Goal: Information Seeking & Learning: Learn about a topic

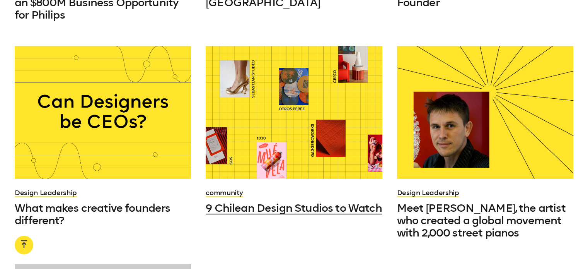
scroll to position [657, 0]
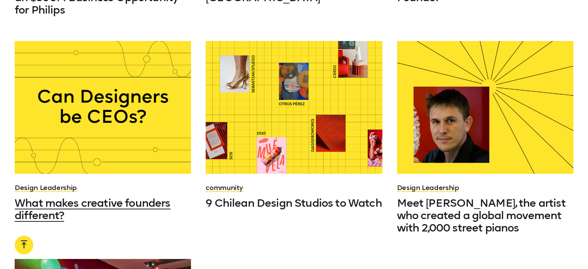
click at [121, 113] on div at bounding box center [103, 107] width 176 height 132
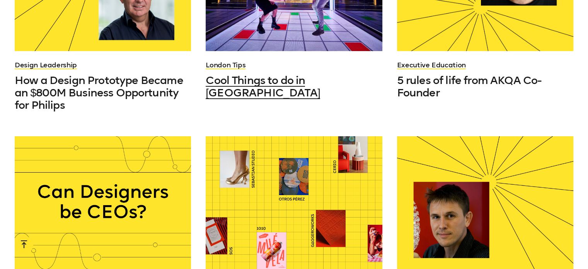
scroll to position [541, 0]
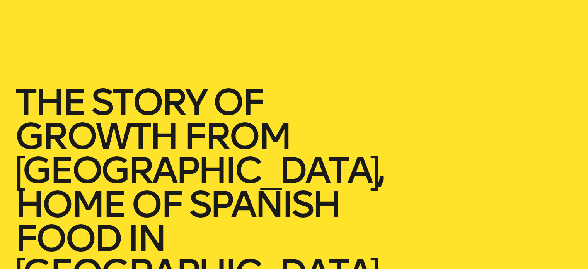
scroll to position [77, 0]
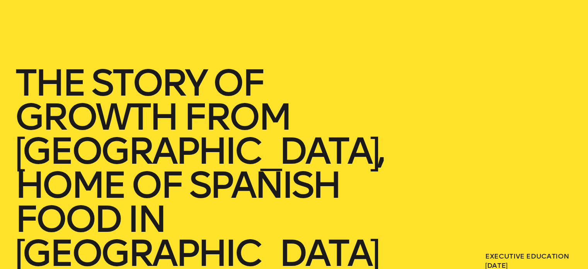
click at [195, 87] on h1 "The story of growth from [GEOGRAPHIC_DATA], Home of Spanish Food in [GEOGRAPHIC…" at bounding box center [221, 168] width 412 height 204
click at [39, 77] on h1 "The story of growth from [GEOGRAPHIC_DATA], Home of Spanish Food in [GEOGRAPHIC…" at bounding box center [221, 168] width 412 height 204
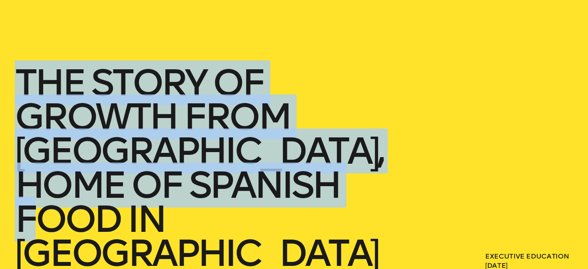
drag, startPoint x: 39, startPoint y: 77, endPoint x: 346, endPoint y: 197, distance: 329.1
click at [346, 197] on h1 "The story of growth from [GEOGRAPHIC_DATA], Home of Spanish Food in [GEOGRAPHIC…" at bounding box center [221, 168] width 412 height 204
copy h1 "The story of growth from [GEOGRAPHIC_DATA], Home of Spanish Food in [GEOGRAPHIC…"
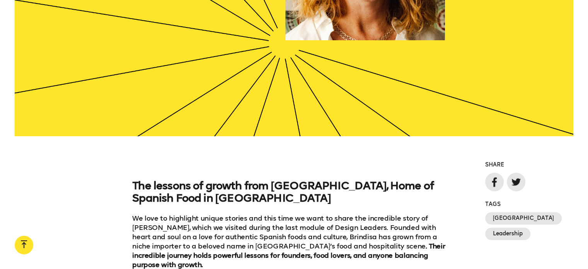
scroll to position [541, 0]
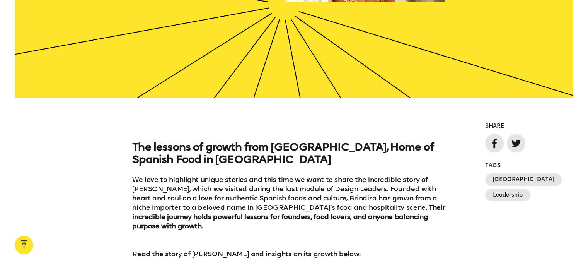
click at [135, 140] on strong "The lessons of growth from [GEOGRAPHIC_DATA], Home of Spanish Food in [GEOGRAPH…" at bounding box center [283, 152] width 302 height 25
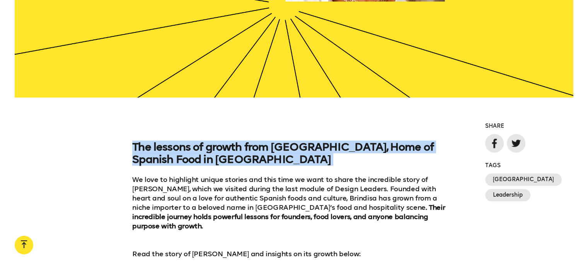
drag, startPoint x: 135, startPoint y: 77, endPoint x: 160, endPoint y: 92, distance: 30.2
click at [160, 141] on h3 "The lessons of growth from [GEOGRAPHIC_DATA], Home of Spanish Food in [GEOGRAPH…" at bounding box center [294, 153] width 324 height 25
copy strong "The lessons of growth from [GEOGRAPHIC_DATA], Home of Spanish Food in [GEOGRAPH…"
click at [133, 141] on div "The lessons of growth from [GEOGRAPHIC_DATA], Home of Spanish Food in [GEOGRAPH…" at bounding box center [294, 200] width 588 height 118
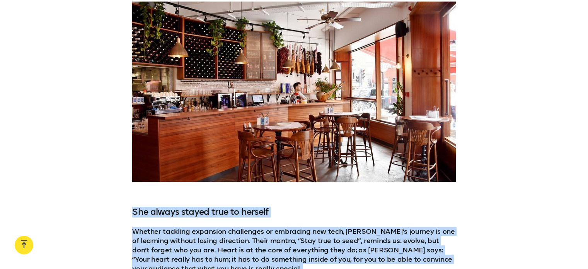
scroll to position [2034, 0]
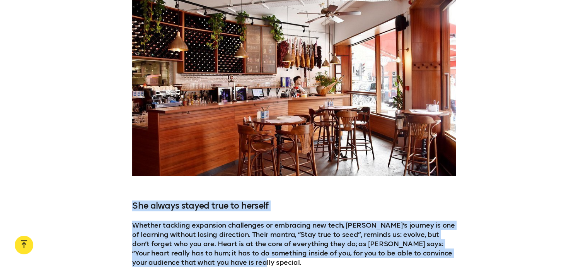
drag, startPoint x: 134, startPoint y: 110, endPoint x: 319, endPoint y: 169, distance: 193.8
copy div "Lo ipsu do sitametco adipis elitsed doe temp inci ut labo et dolor mag aliquaen…"
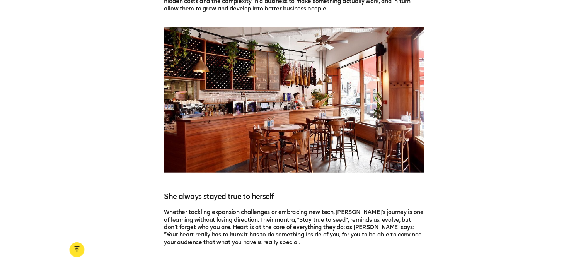
scroll to position [1879, 0]
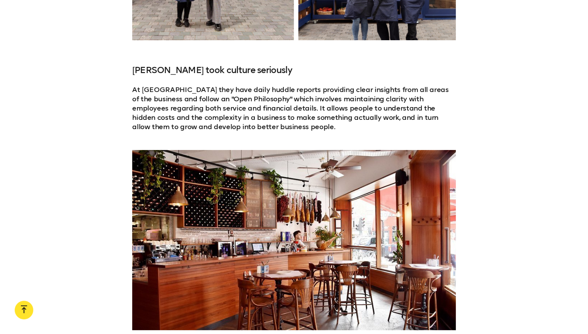
click at [83, 150] on div at bounding box center [294, 240] width 588 height 180
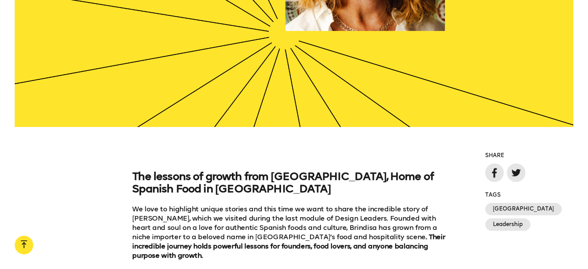
scroll to position [510, 0]
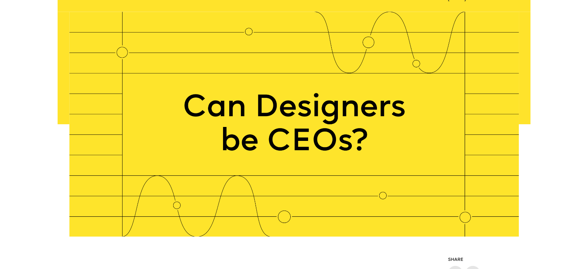
scroll to position [226, 0]
